Goal: Find specific fact: Find specific fact

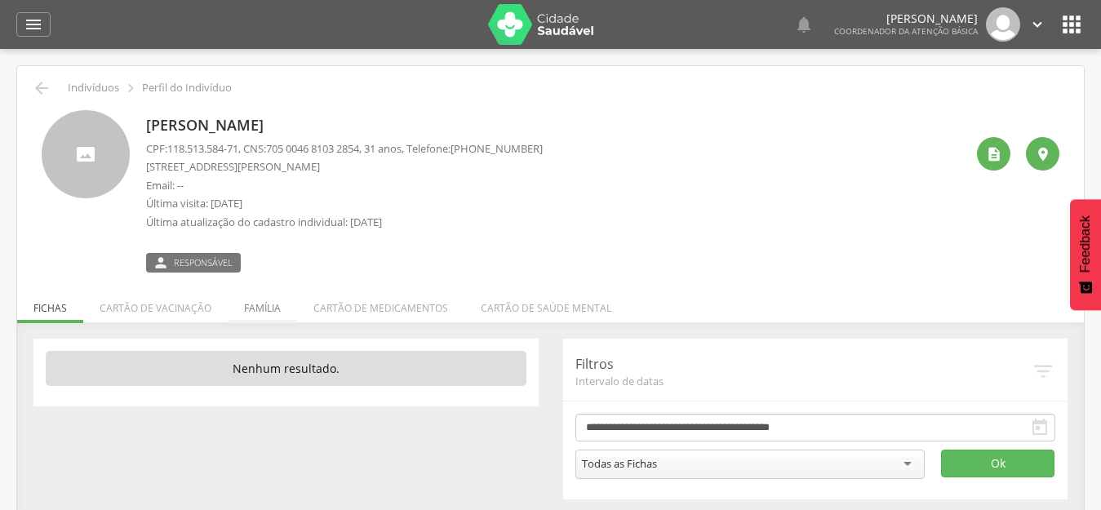
click at [264, 313] on li "Família" at bounding box center [262, 304] width 69 height 38
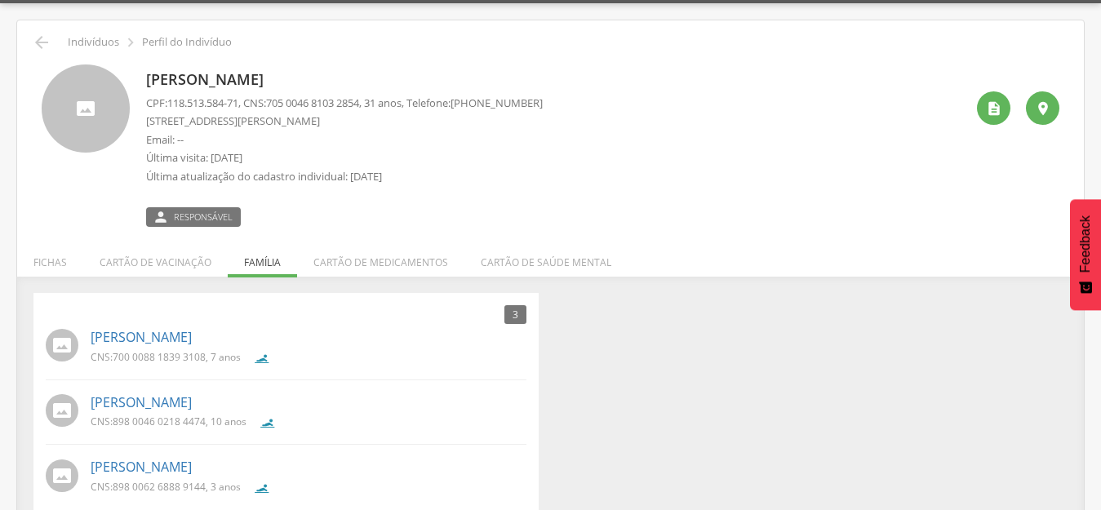
scroll to position [70, 0]
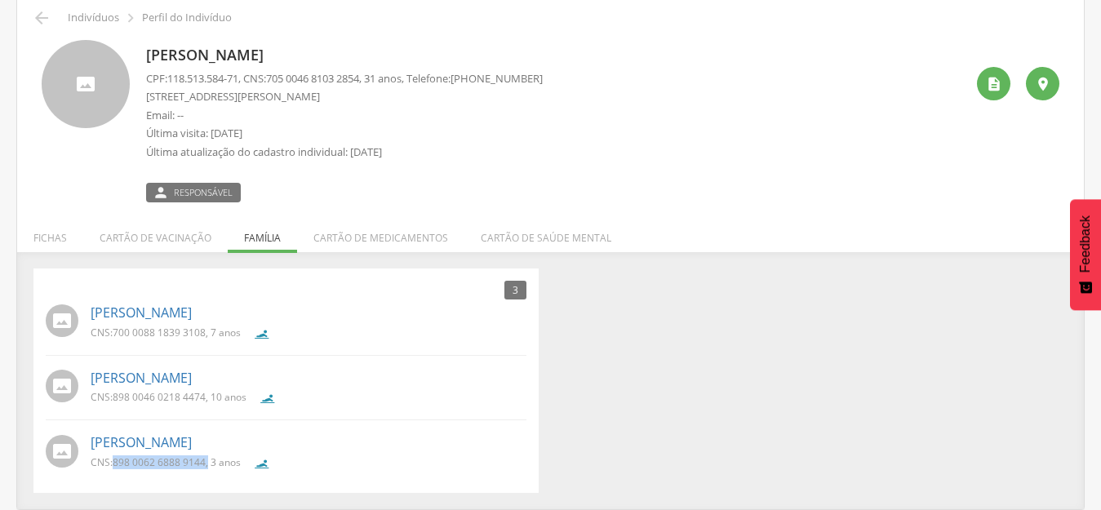
drag, startPoint x: 208, startPoint y: 455, endPoint x: 115, endPoint y: 463, distance: 93.3
click at [115, 463] on p "CNS: 898 0062 6888 9144 , 3 anos" at bounding box center [166, 462] width 150 height 14
copy p "898 0062 6888 9144 ,"
drag, startPoint x: 207, startPoint y: 397, endPoint x: 113, endPoint y: 396, distance: 94.7
click at [113, 396] on p "CNS: 898 0046 0218 4474 , 10 anos" at bounding box center [169, 397] width 156 height 14
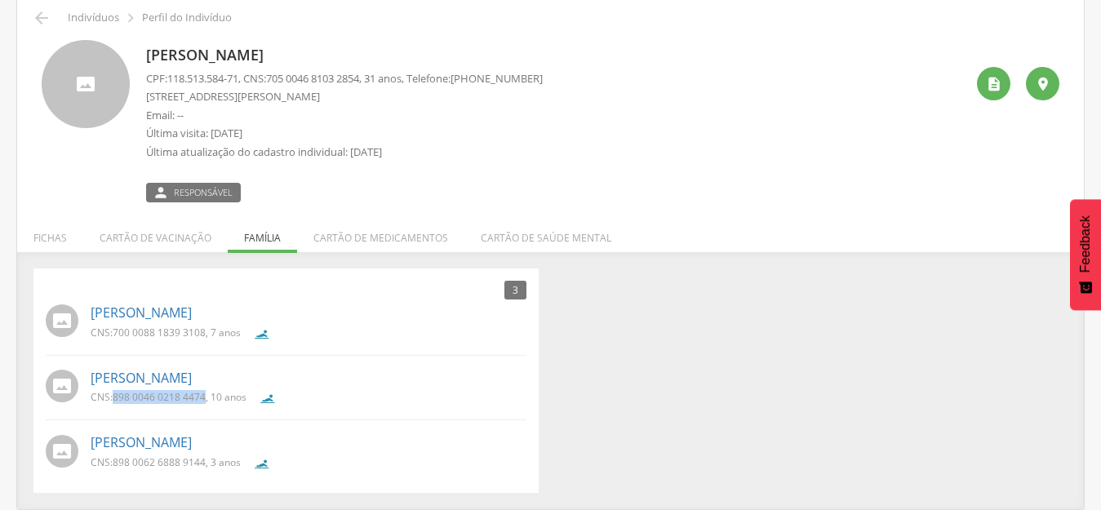
copy p "898 0046 0218 4474"
drag, startPoint x: 207, startPoint y: 330, endPoint x: 115, endPoint y: 335, distance: 92.3
click at [115, 335] on p "CNS: 700 0088 1839 3108 , 7 anos" at bounding box center [166, 333] width 150 height 14
copy span "700 0088 1839 3108"
drag, startPoint x: 112, startPoint y: 459, endPoint x: 179, endPoint y: 465, distance: 67.1
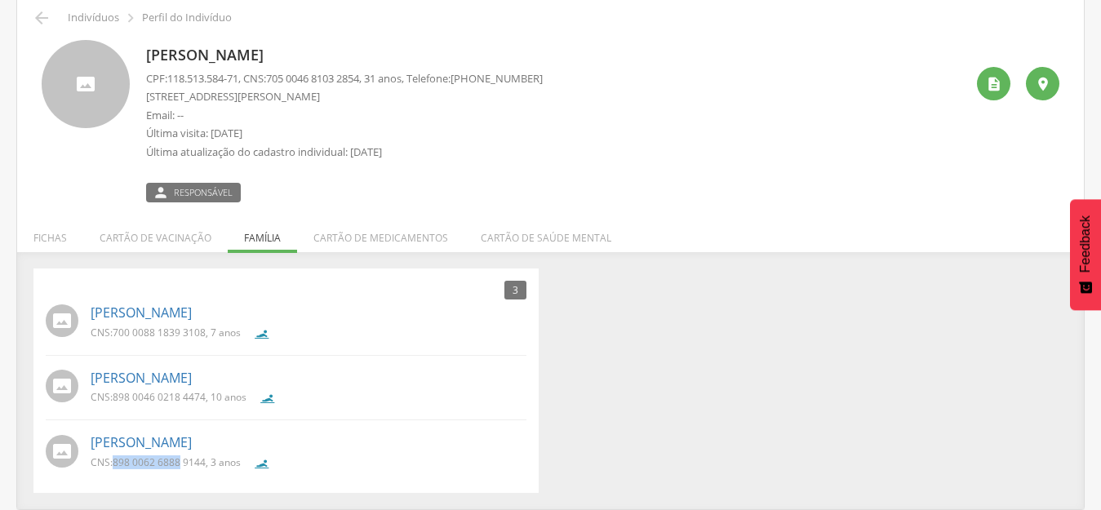
click at [179, 465] on p "CNS: 898 0062 6888 9144 , 3 anos" at bounding box center [166, 462] width 150 height 14
copy p "898 0062 6888"
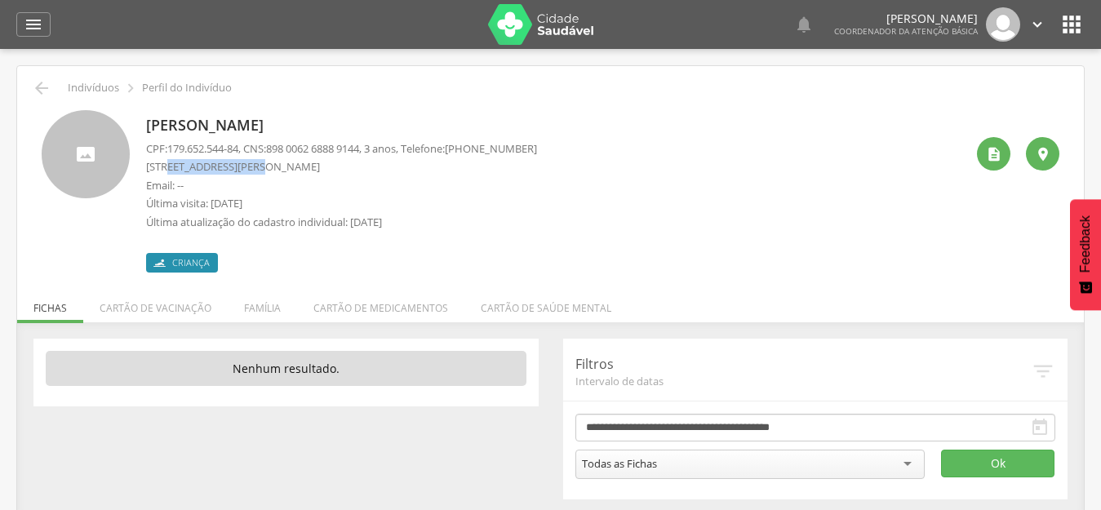
drag, startPoint x: 168, startPoint y: 162, endPoint x: 268, endPoint y: 166, distance: 100.4
click at [268, 166] on p "[STREET_ADDRESS][PERSON_NAME]" at bounding box center [341, 167] width 391 height 16
copy p "Dom Helder Câmara"
